Goal: Check status: Check status

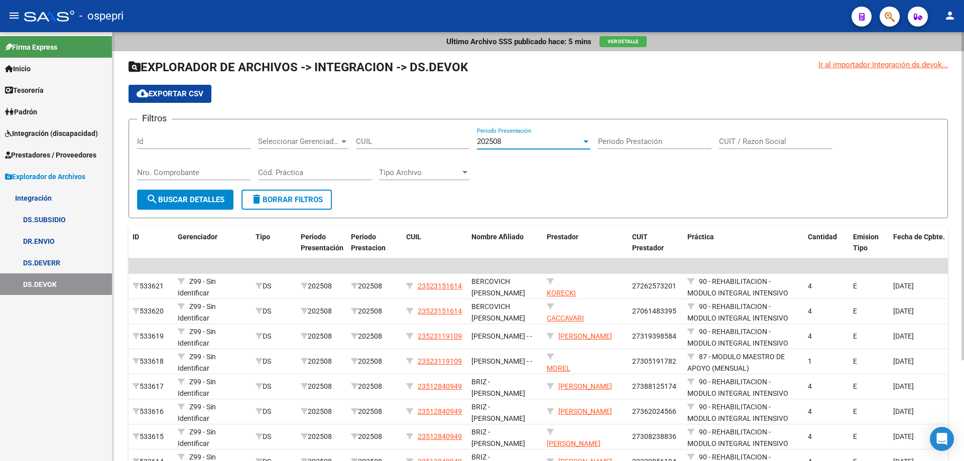
click at [529, 139] on div "202508" at bounding box center [529, 141] width 104 height 9
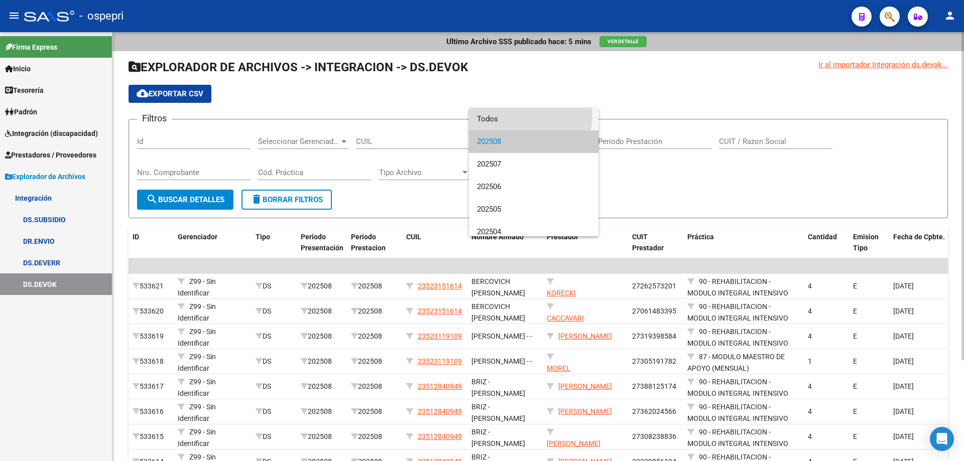
drag, startPoint x: 520, startPoint y: 116, endPoint x: 337, endPoint y: 133, distance: 183.5
click at [519, 116] on span "Todos" at bounding box center [533, 119] width 113 height 23
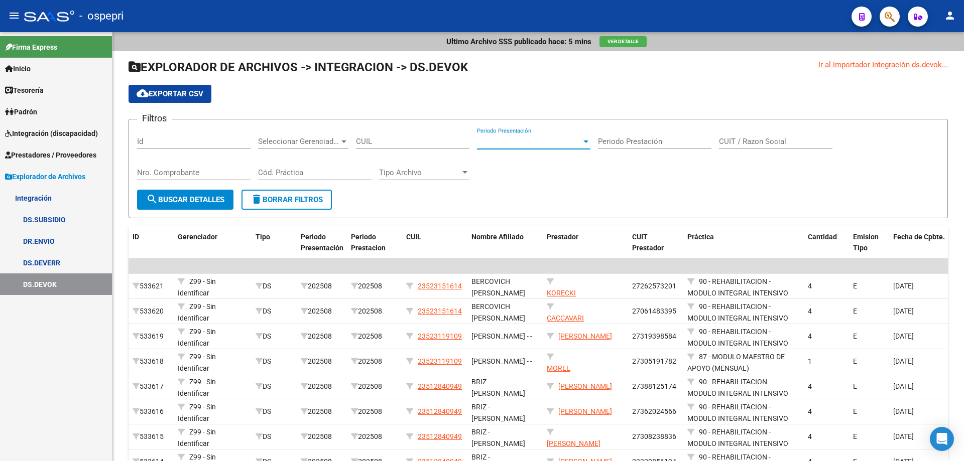
click at [50, 134] on span "Integración (discapacidad)" at bounding box center [51, 133] width 93 height 11
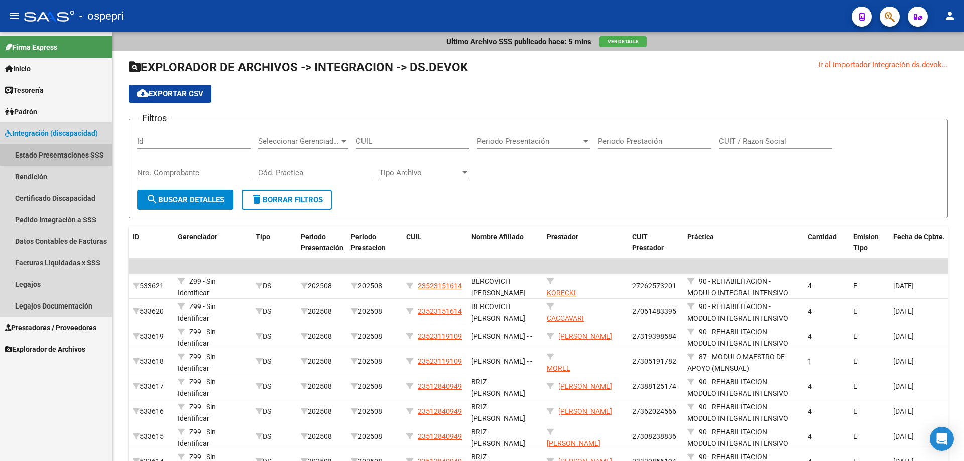
click at [68, 150] on link "Estado Presentaciones SSS" at bounding box center [56, 155] width 112 height 22
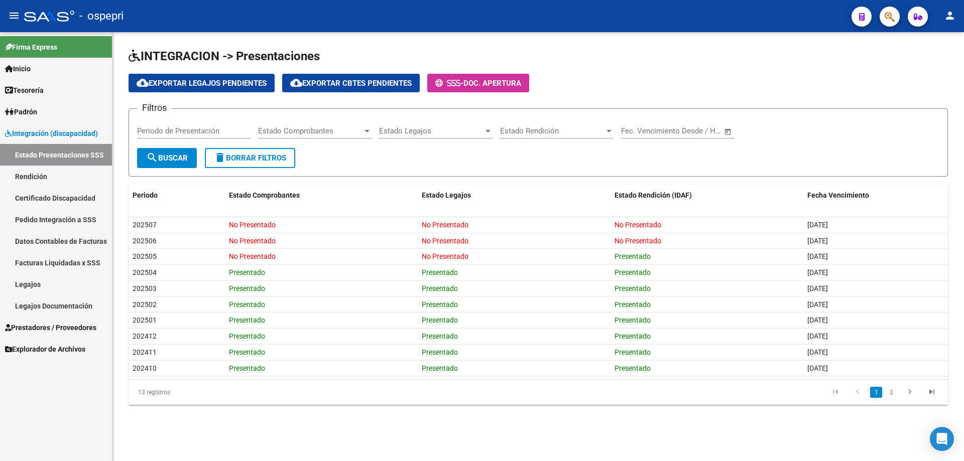
click at [56, 222] on link "Pedido Integración a SSS" at bounding box center [56, 220] width 112 height 22
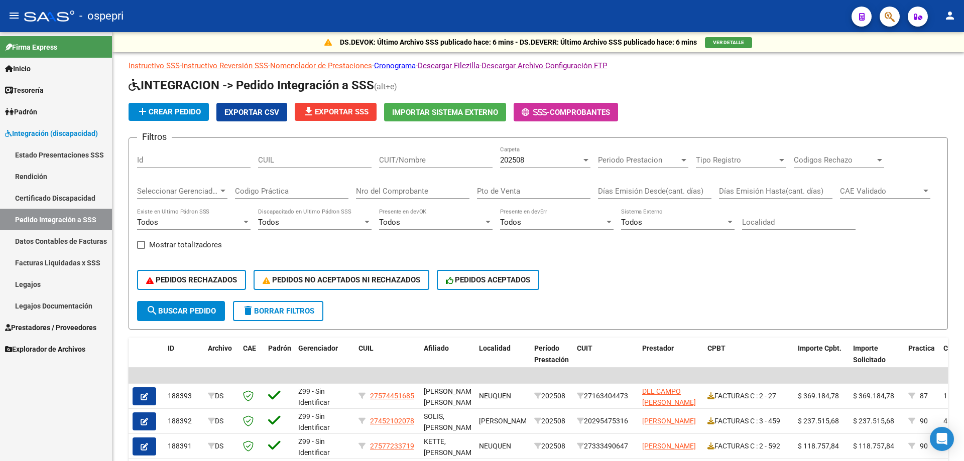
click at [576, 153] on div "202508 Carpeta" at bounding box center [545, 157] width 90 height 22
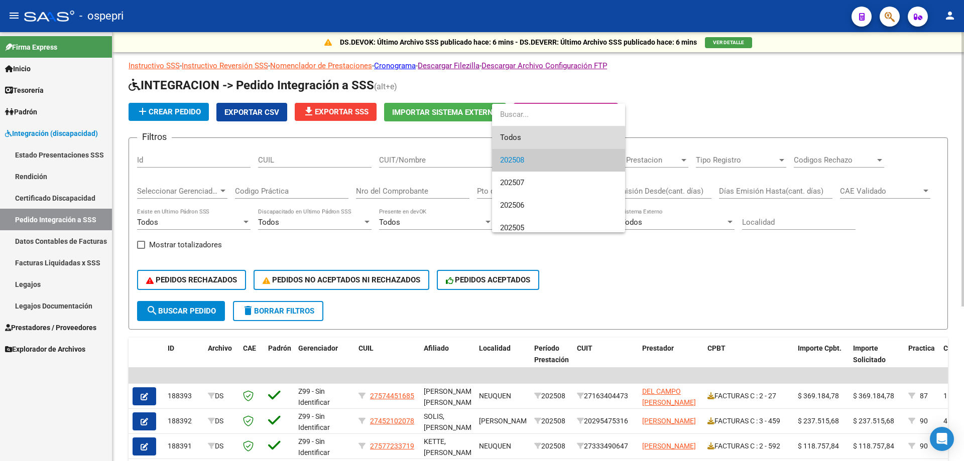
drag, startPoint x: 568, startPoint y: 135, endPoint x: 440, endPoint y: 140, distance: 127.6
click at [567, 135] on span "Todos" at bounding box center [558, 138] width 117 height 23
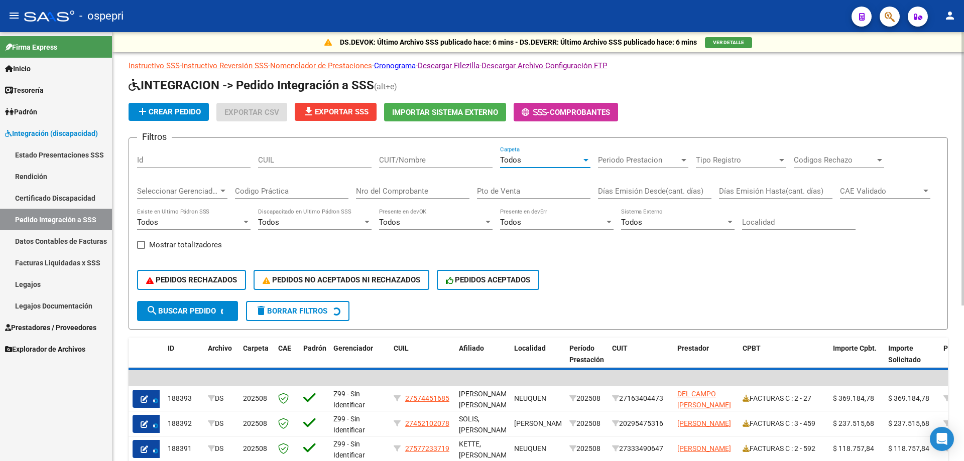
click at [405, 163] on input "CUIT/Nombre" at bounding box center [435, 160] width 113 height 9
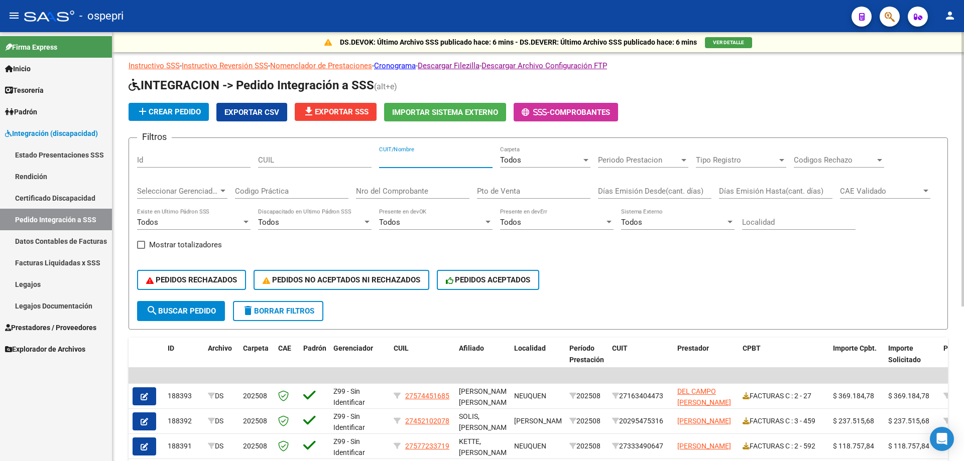
paste input "[PERSON_NAME]"
type input "[PERSON_NAME]"
click at [424, 189] on input "Nro del Comprobante" at bounding box center [412, 191] width 113 height 9
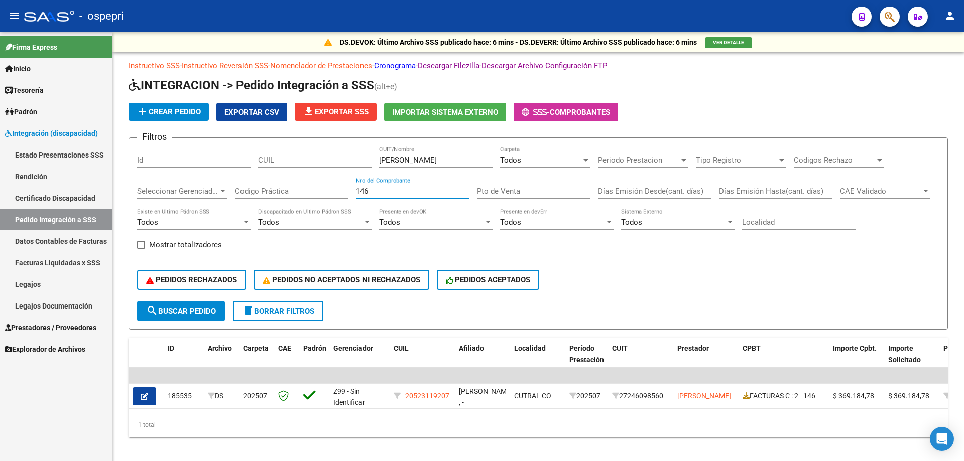
type input "146"
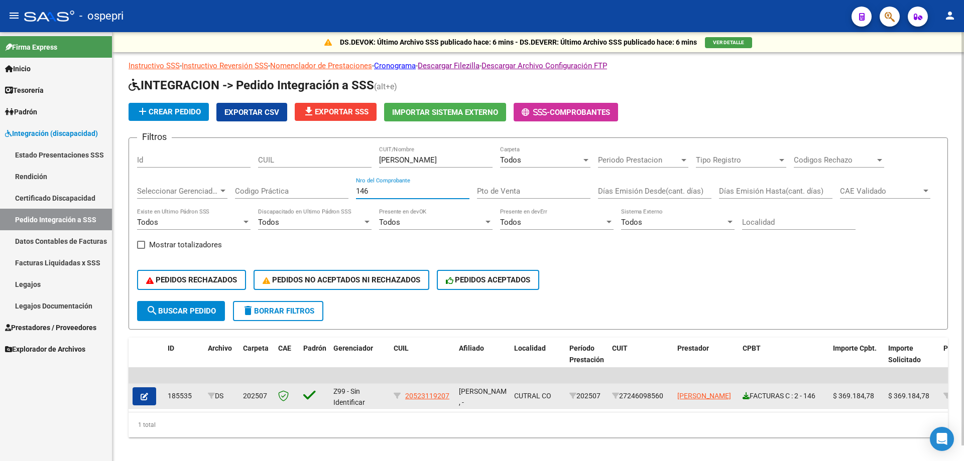
click at [744, 396] on icon at bounding box center [746, 396] width 7 height 7
